Goal: Information Seeking & Learning: Learn about a topic

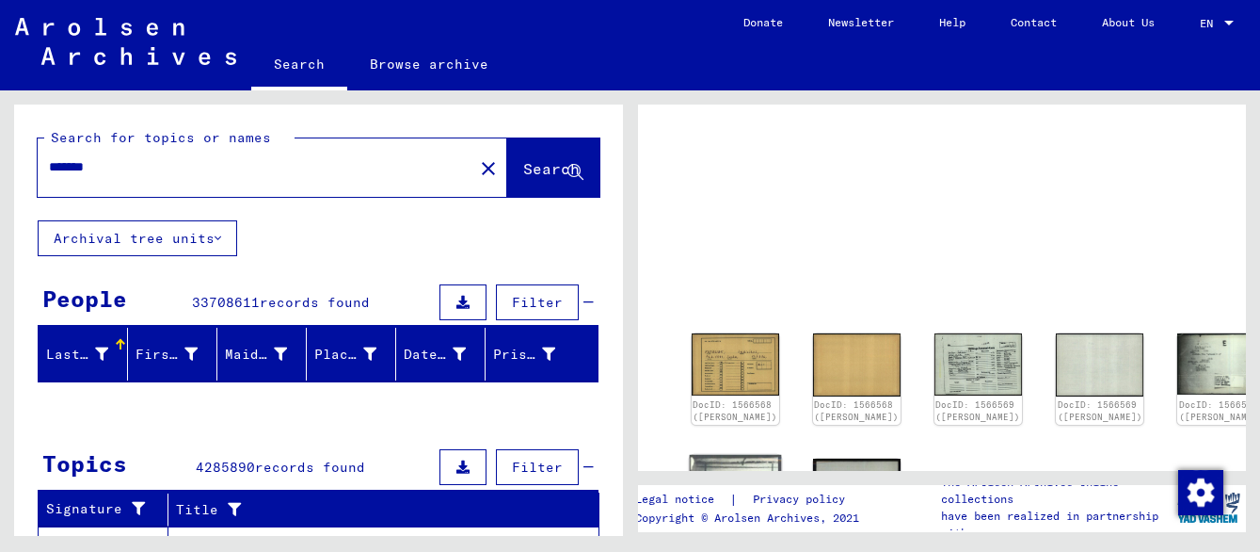
scroll to position [74, 0]
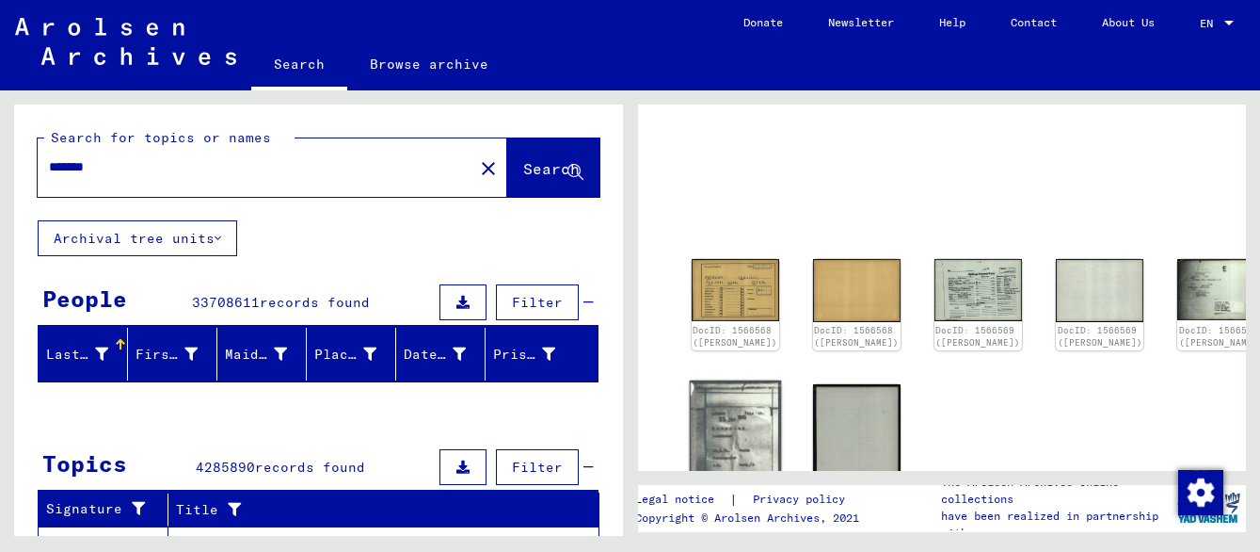
click at [732, 432] on img at bounding box center [735, 447] width 92 height 134
click at [729, 323] on div "DocID: 1566568 ([PERSON_NAME])" at bounding box center [735, 338] width 92 height 30
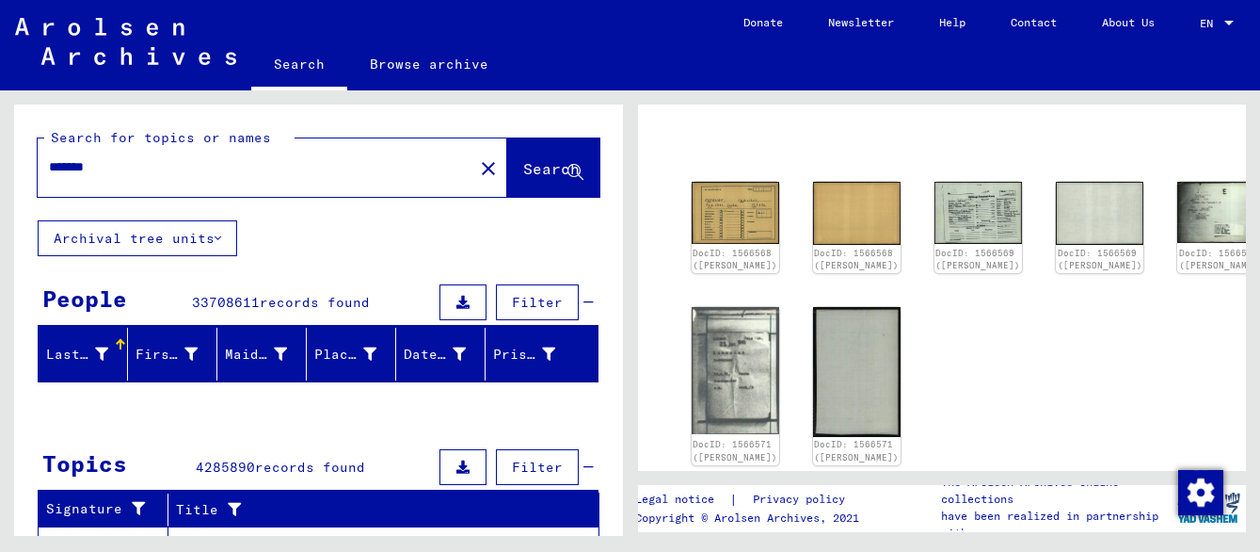
scroll to position [154, 0]
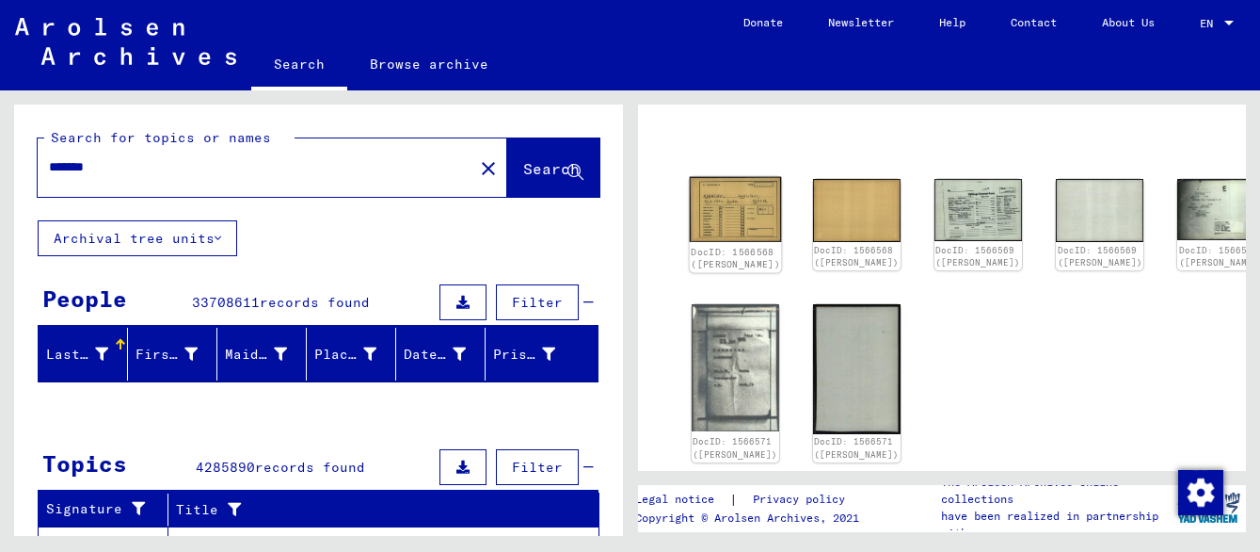
click at [705, 200] on img at bounding box center [735, 209] width 92 height 66
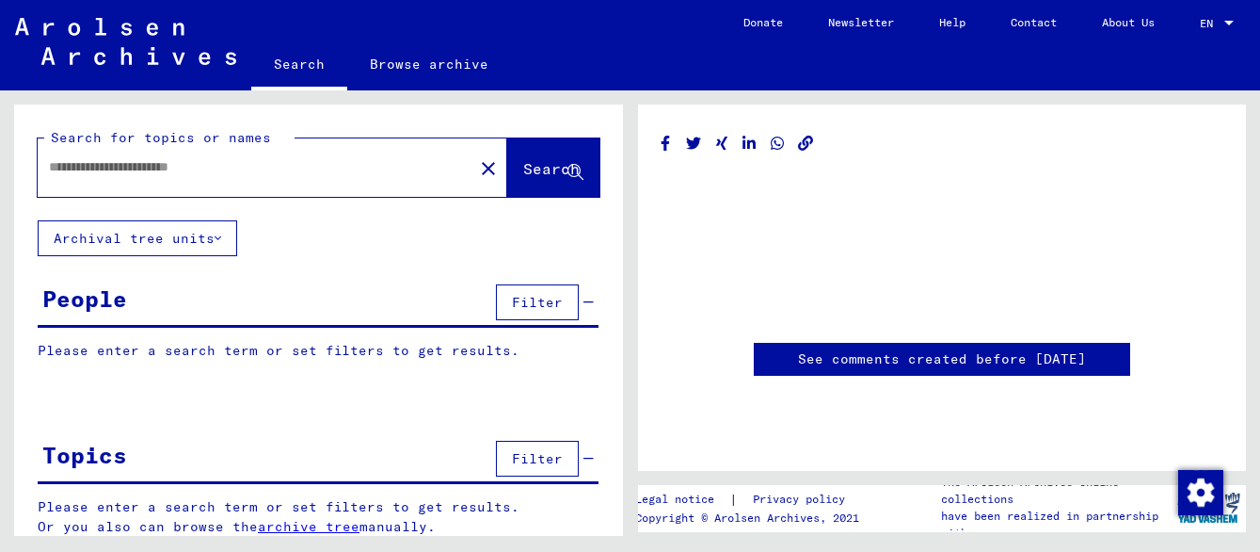
type input "*******"
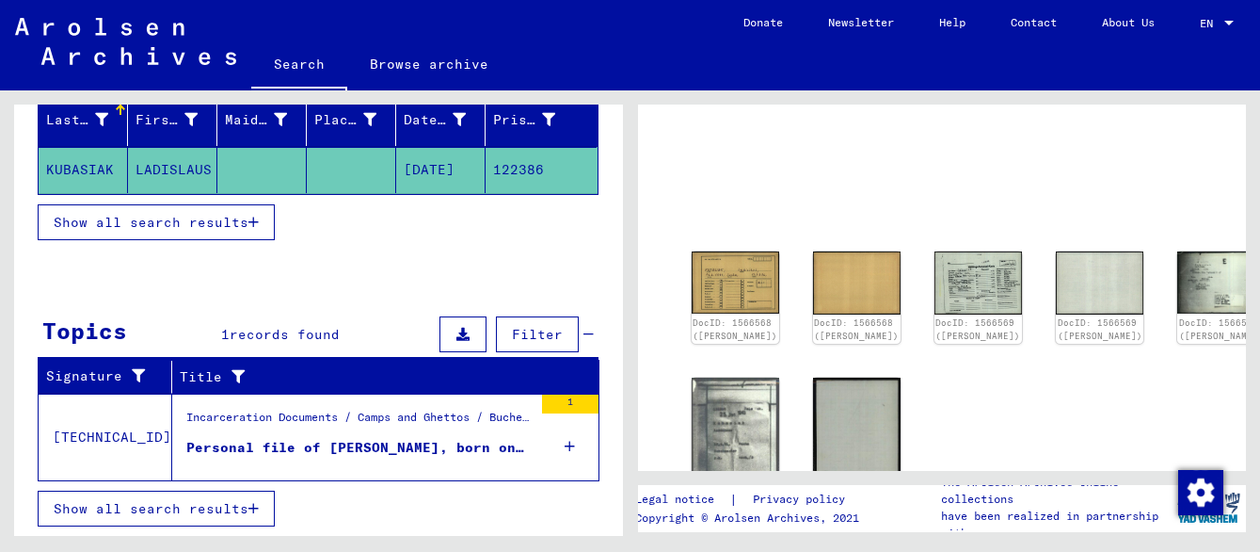
scroll to position [235, 0]
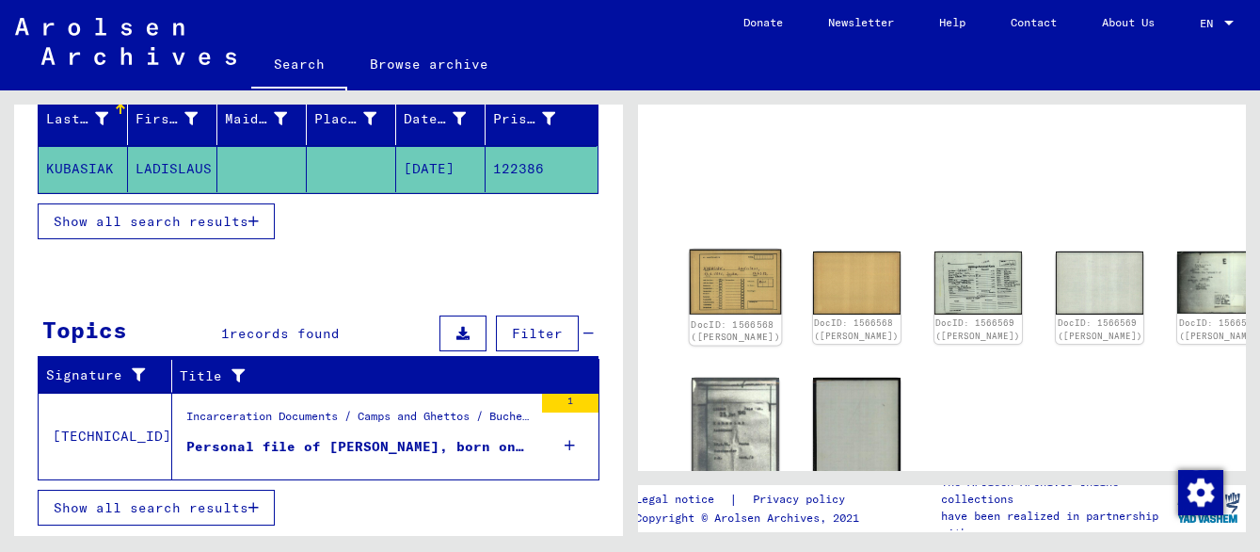
click at [740, 284] on img at bounding box center [735, 282] width 92 height 66
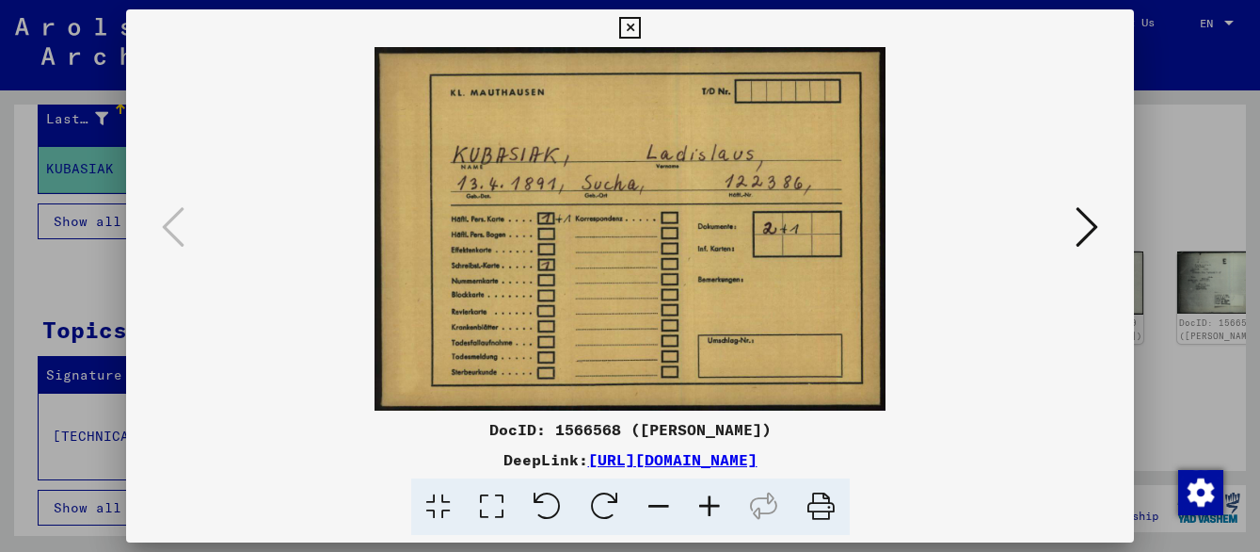
click at [1071, 221] on button at bounding box center [1087, 228] width 34 height 54
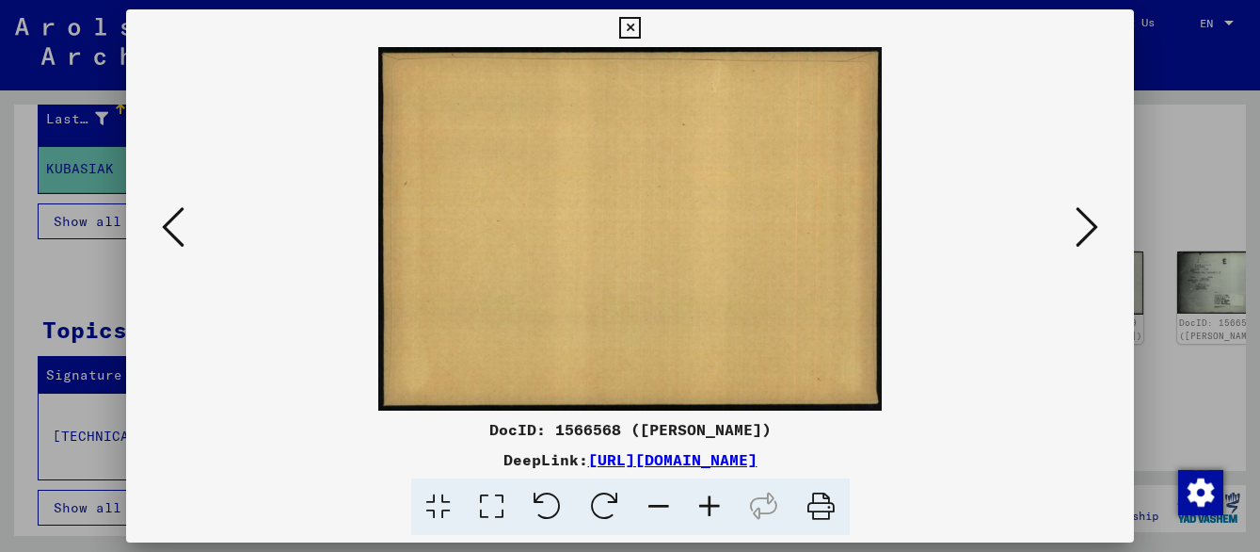
click at [1071, 221] on button at bounding box center [1087, 228] width 34 height 54
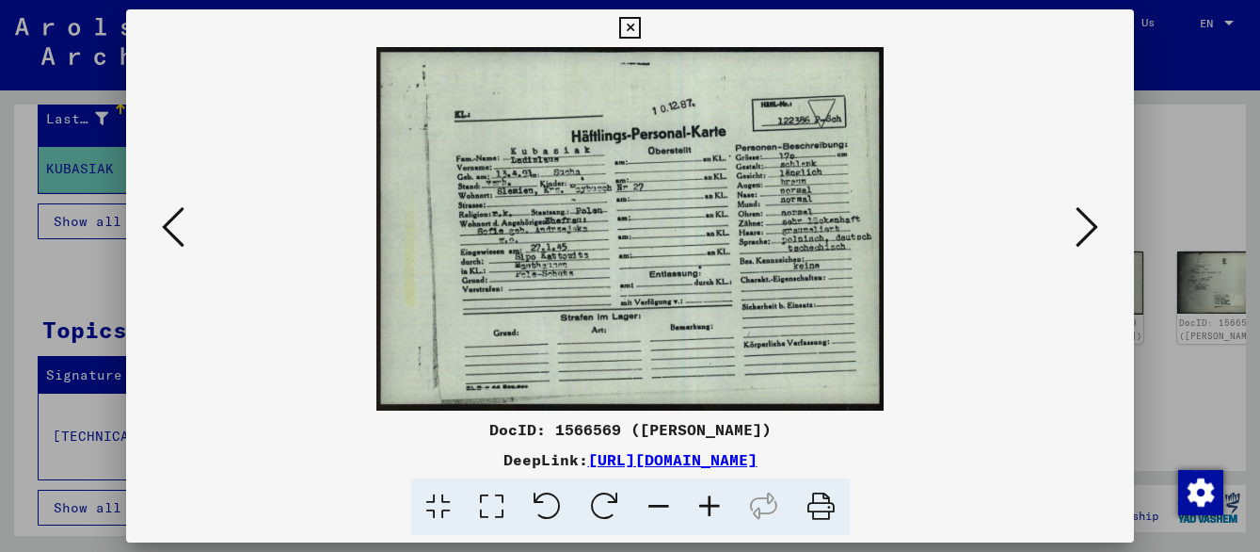
click at [709, 504] on icon at bounding box center [709, 506] width 51 height 57
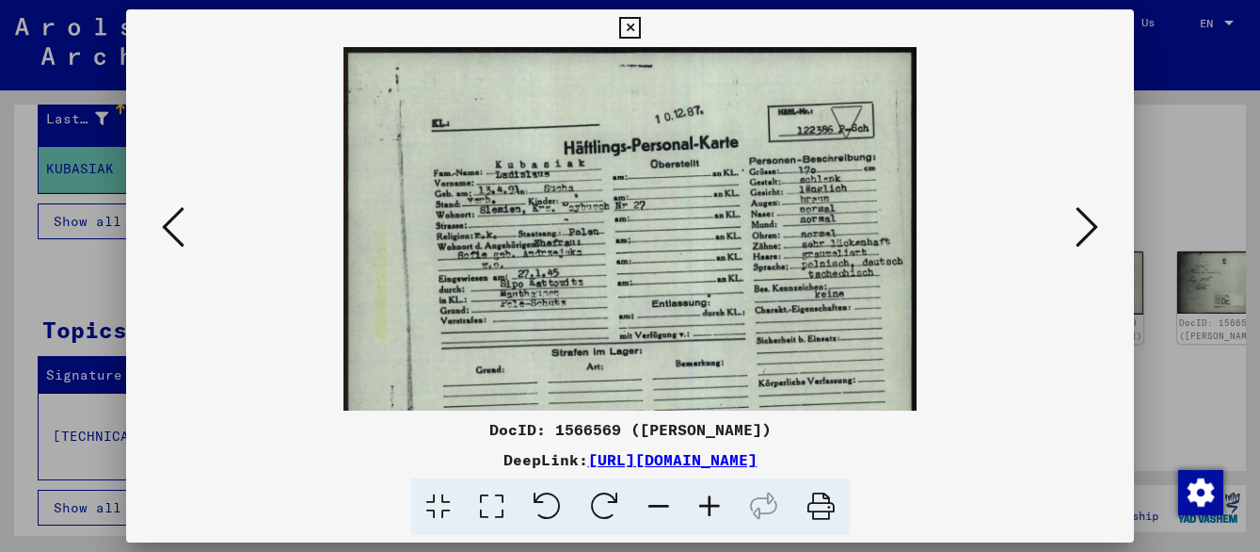
click at [709, 504] on icon at bounding box center [709, 506] width 51 height 57
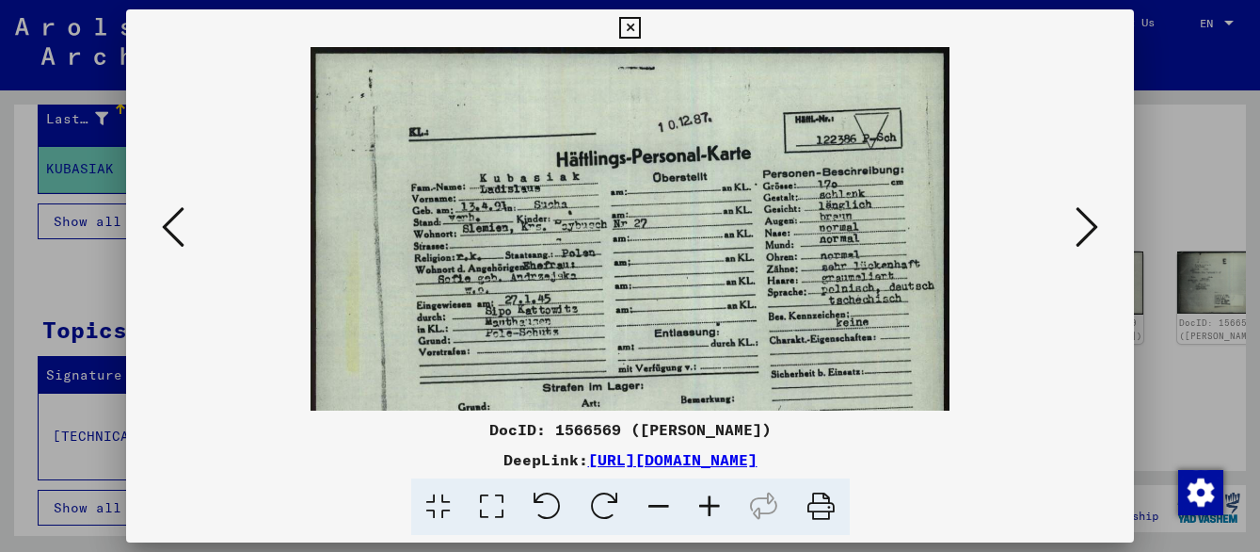
click at [709, 504] on icon at bounding box center [709, 506] width 51 height 57
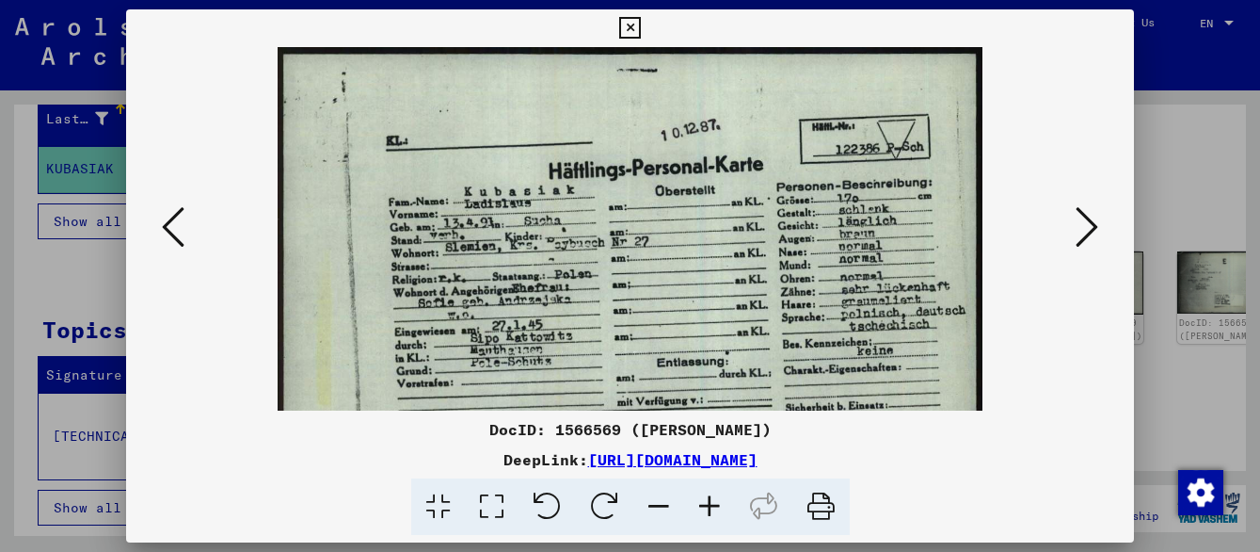
click at [709, 504] on icon at bounding box center [709, 506] width 51 height 57
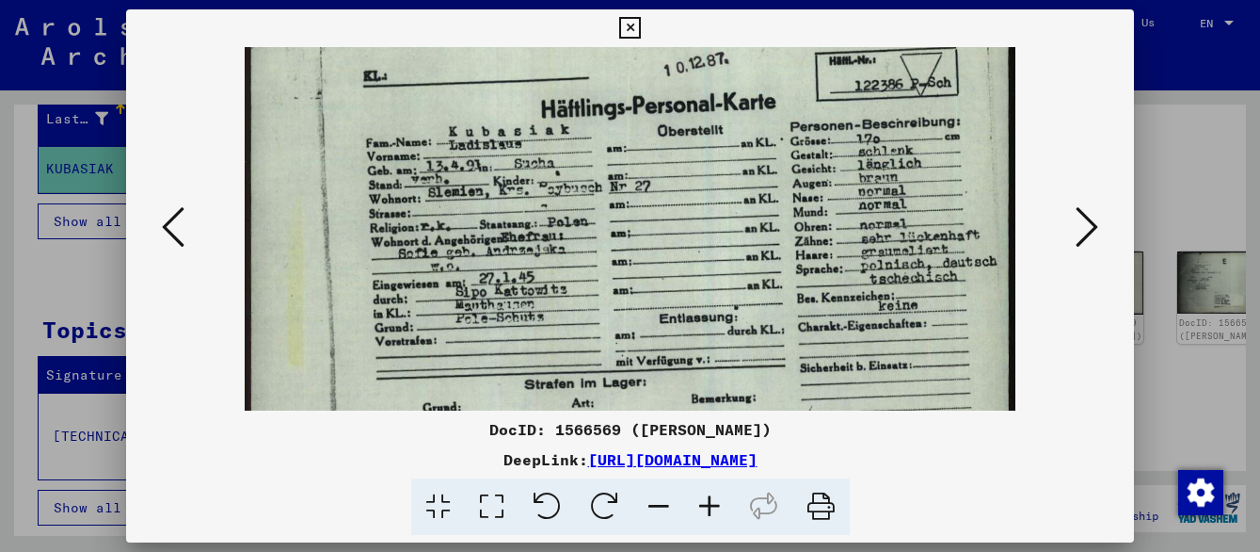
scroll to position [74, 0]
drag, startPoint x: 561, startPoint y: 307, endPoint x: 649, endPoint y: 232, distance: 114.9
click at [649, 232] on img at bounding box center [630, 249] width 771 height 552
click at [1097, 229] on icon at bounding box center [1087, 226] width 23 height 45
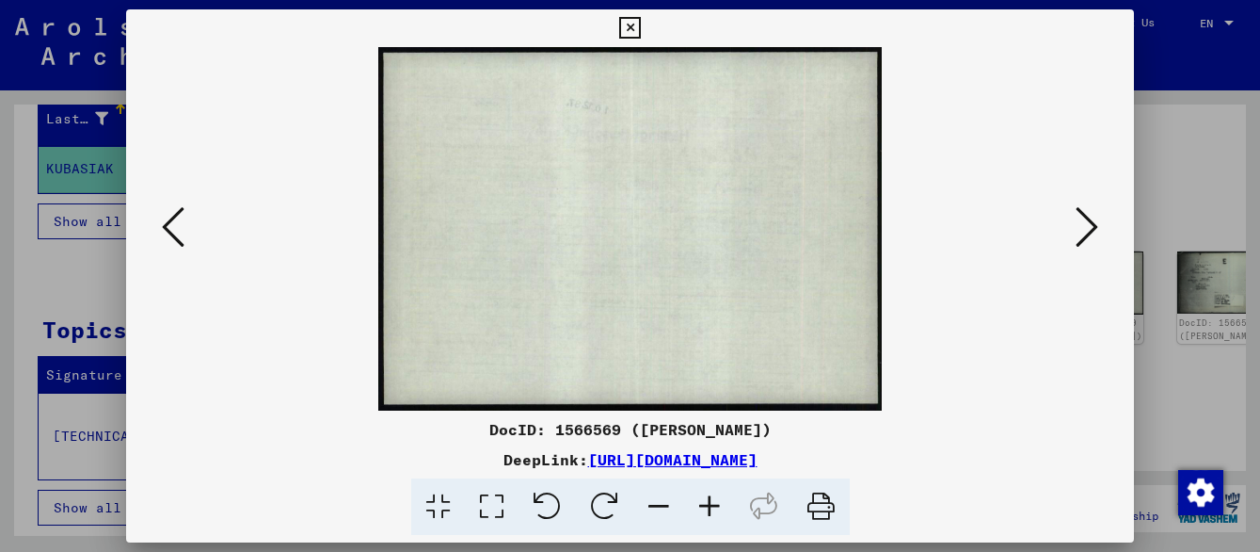
scroll to position [0, 0]
click at [1097, 229] on icon at bounding box center [1087, 226] width 23 height 45
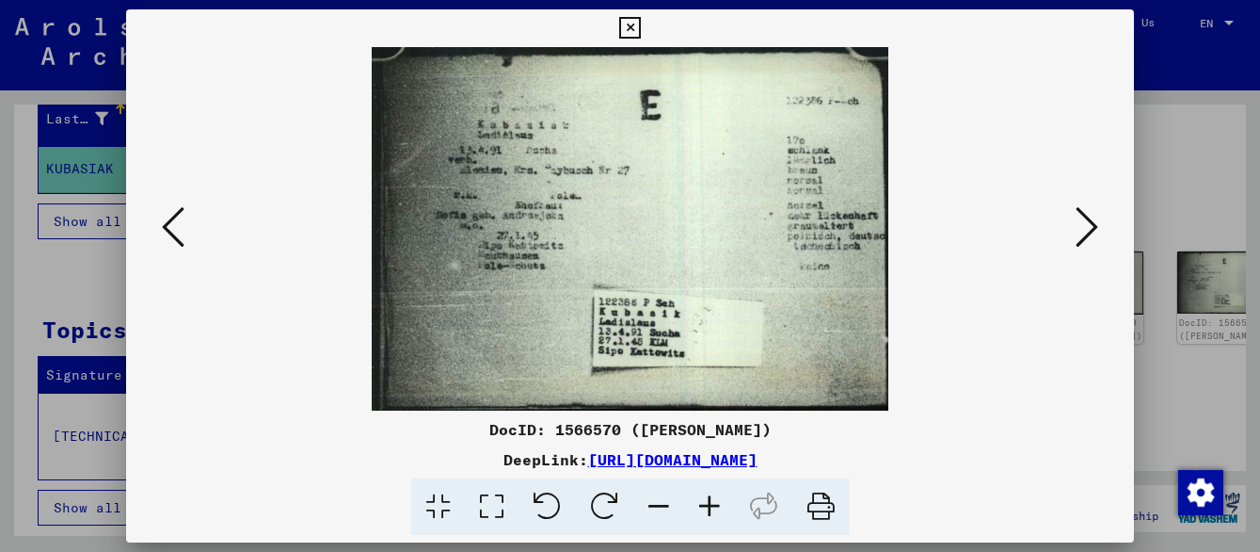
click at [1098, 229] on button at bounding box center [1087, 228] width 34 height 54
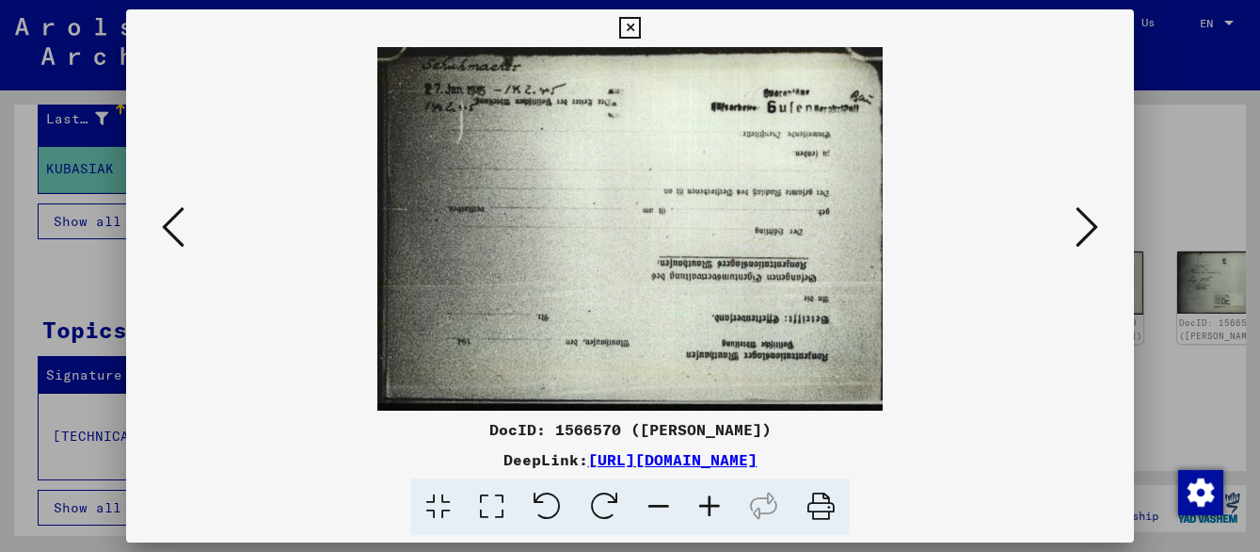
click at [1098, 229] on button at bounding box center [1087, 228] width 34 height 54
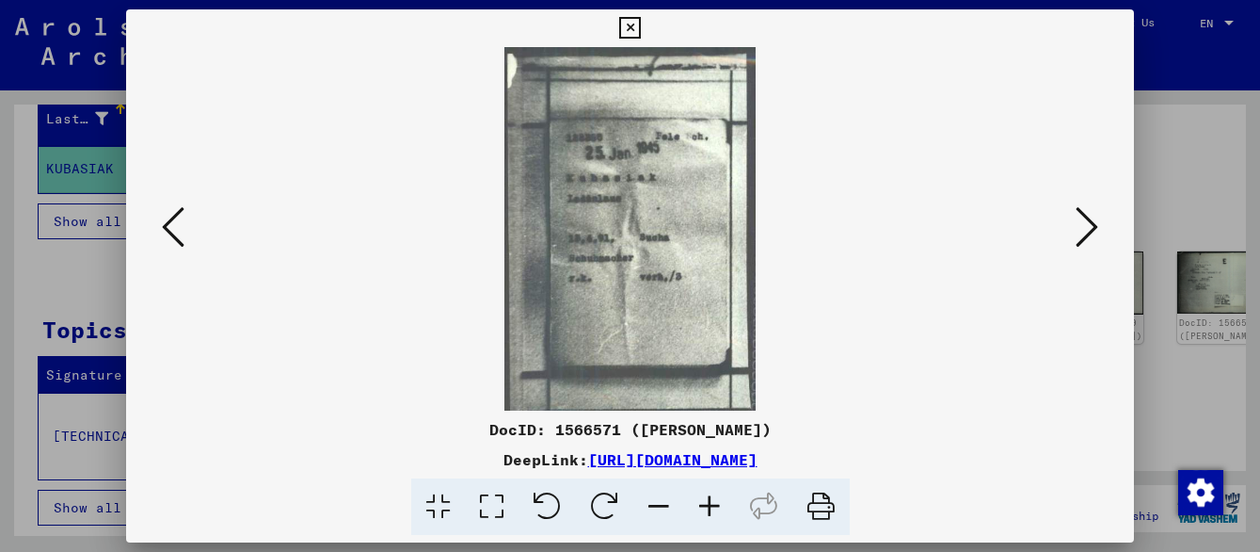
click at [1098, 229] on button at bounding box center [1087, 228] width 34 height 54
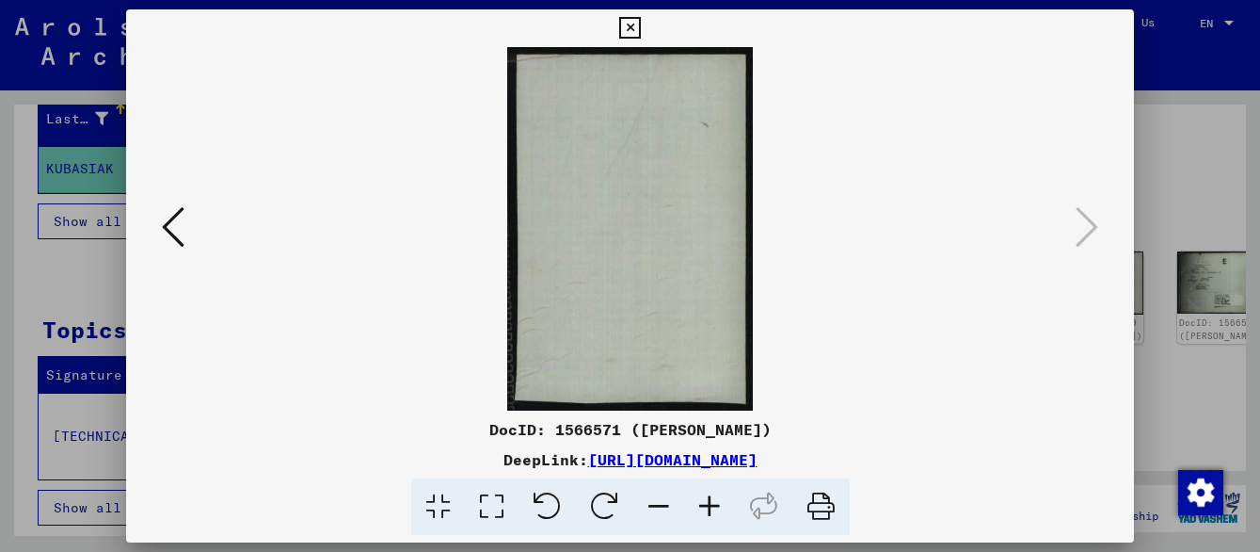
click at [1063, 229] on viewer-one-image at bounding box center [630, 228] width 880 height 363
click at [641, 28] on icon at bounding box center [630, 28] width 22 height 23
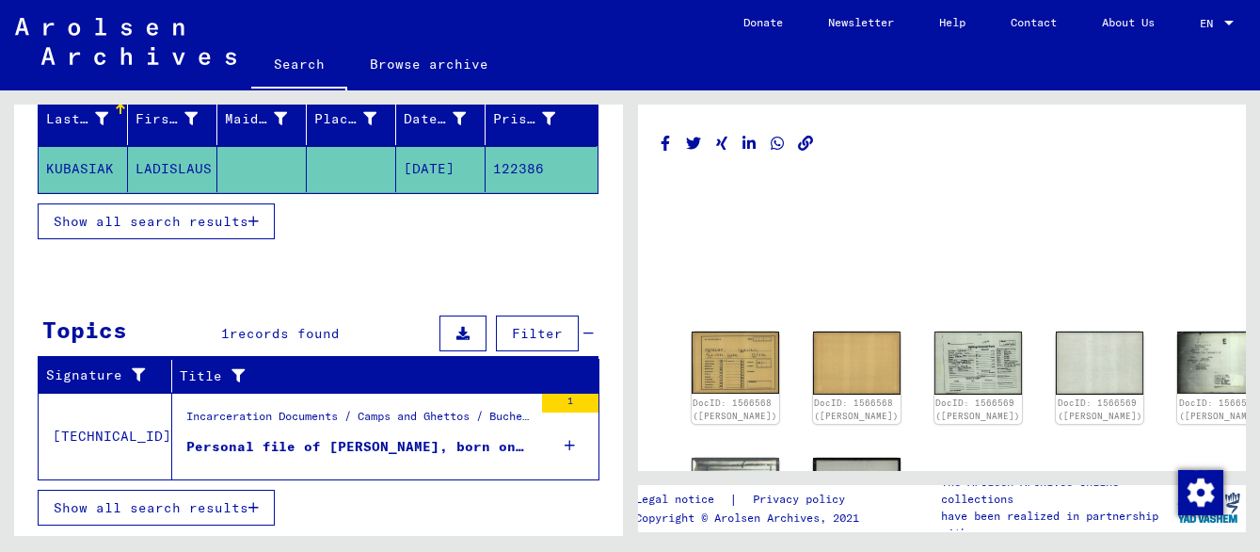
click at [766, 276] on mat-grid-list at bounding box center [943, 281] width 562 height 85
click at [768, 144] on icon "Share on WhatsApp" at bounding box center [778, 144] width 20 height 16
